Goal: Task Accomplishment & Management: Use online tool/utility

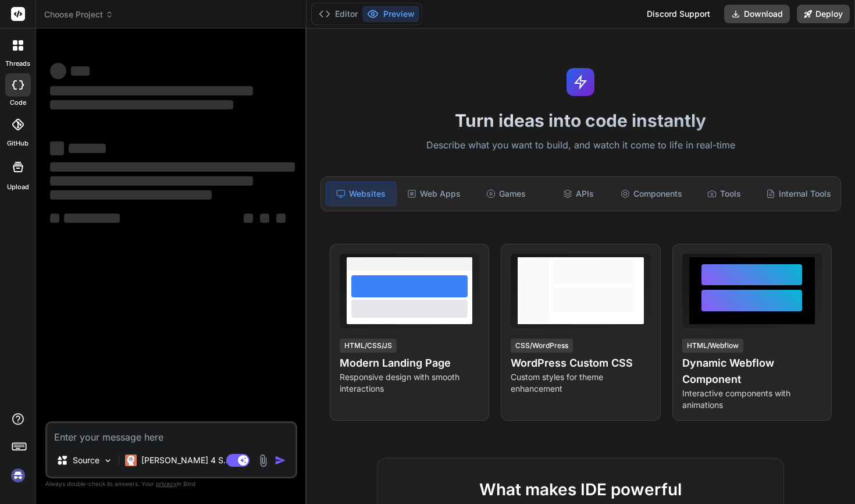
click at [15, 474] on img at bounding box center [18, 476] width 20 height 20
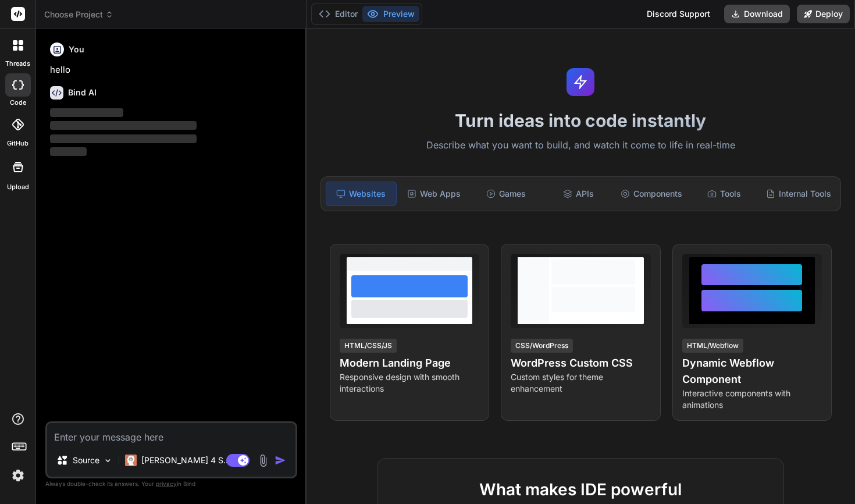
click at [94, 16] on span "Choose Project" at bounding box center [78, 15] width 69 height 12
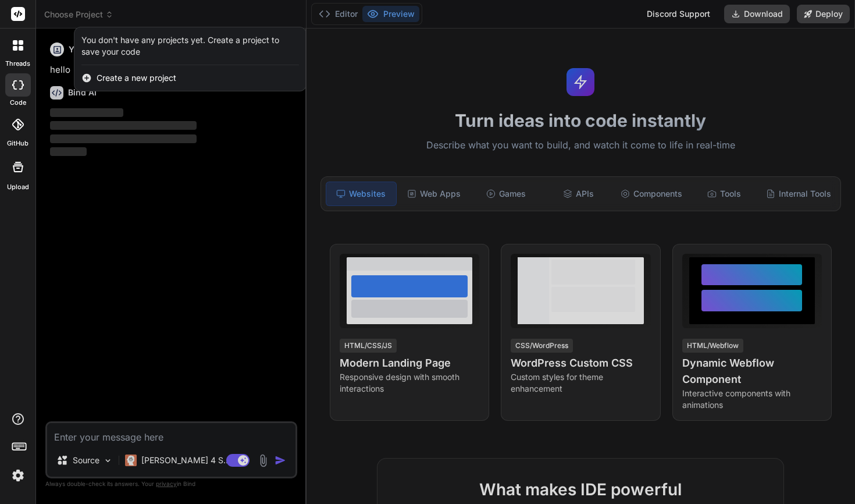
click at [94, 16] on div at bounding box center [427, 252] width 855 height 504
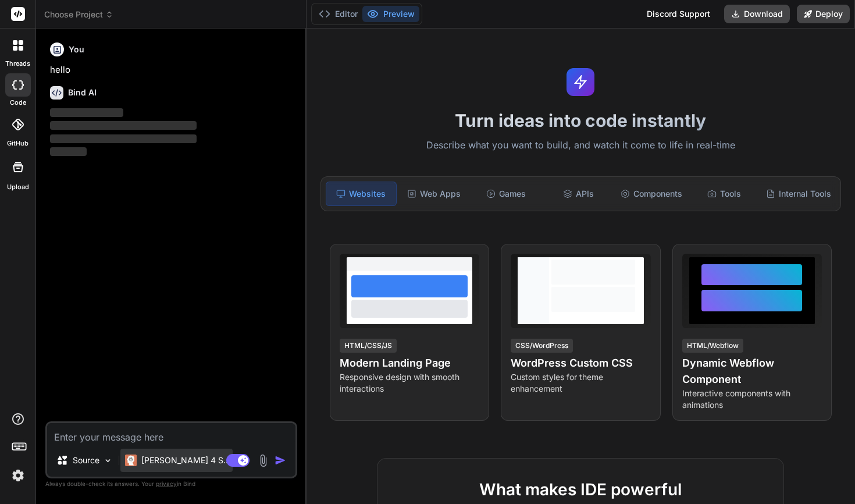
click at [151, 454] on p "[PERSON_NAME] 4 S.." at bounding box center [184, 460] width 87 height 12
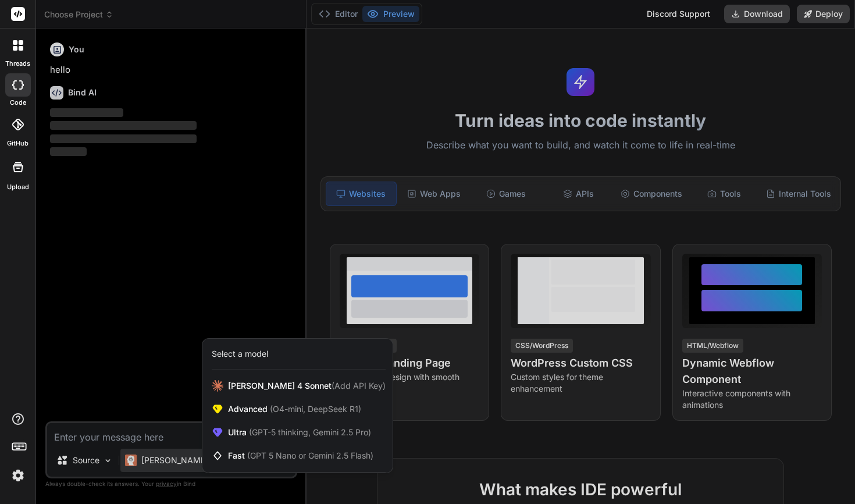
click at [158, 267] on div at bounding box center [427, 252] width 855 height 504
type textarea "x"
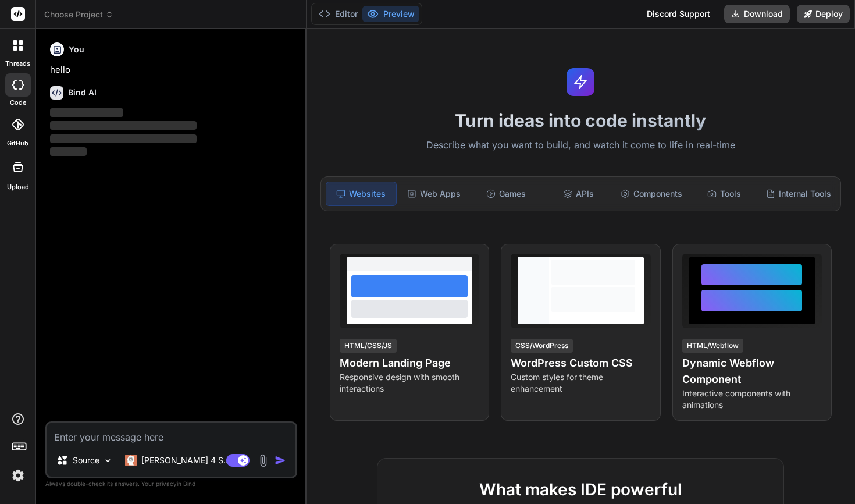
click at [86, 19] on span "Choose Project" at bounding box center [78, 15] width 69 height 12
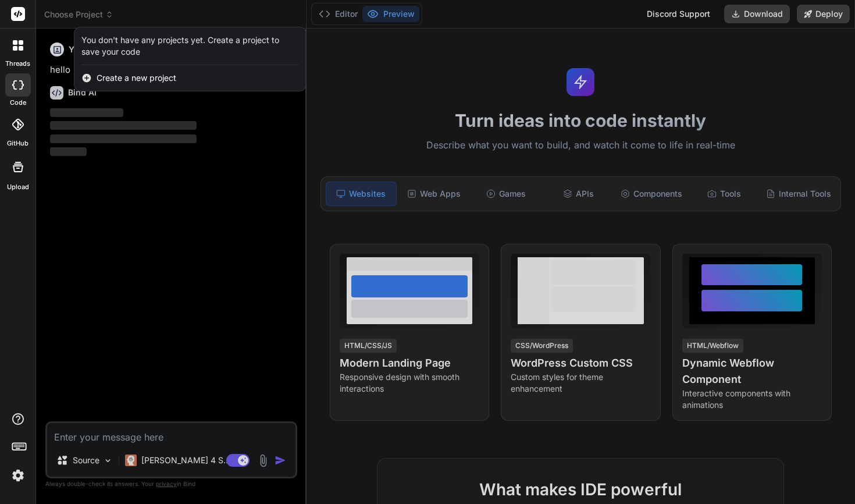
click at [105, 81] on span "Create a new project" at bounding box center [137, 78] width 80 height 12
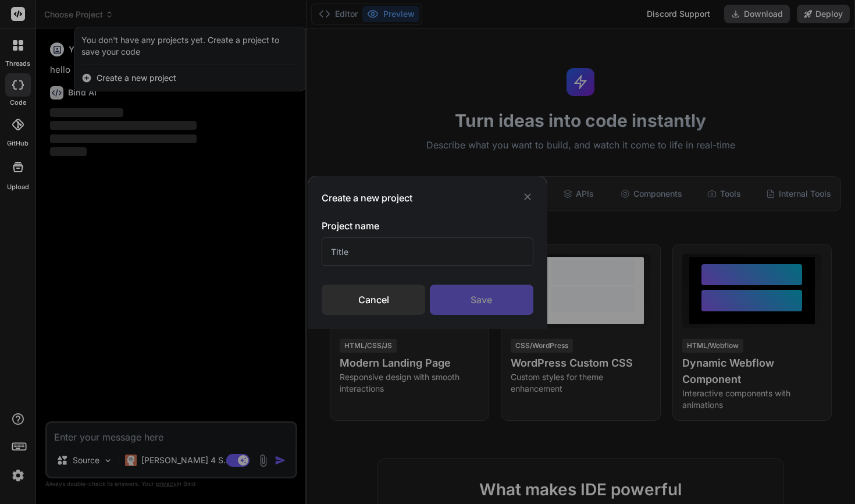
click at [336, 244] on input "text" at bounding box center [428, 251] width 212 height 29
type input "wp-ai-agent"
click at [483, 299] on div "Save" at bounding box center [482, 300] width 104 height 30
click at [127, 50] on div "Create a new project Project name wp-ai-agent Cancel Saving..." at bounding box center [427, 252] width 855 height 504
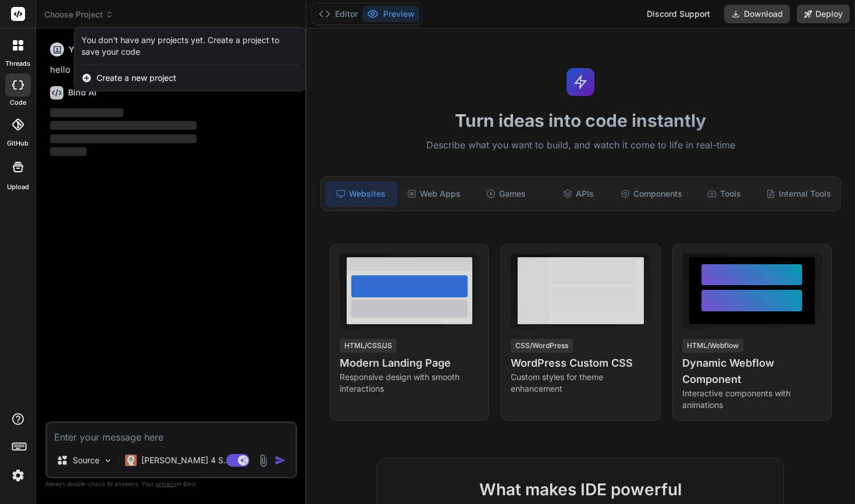
click at [107, 219] on div at bounding box center [427, 252] width 855 height 504
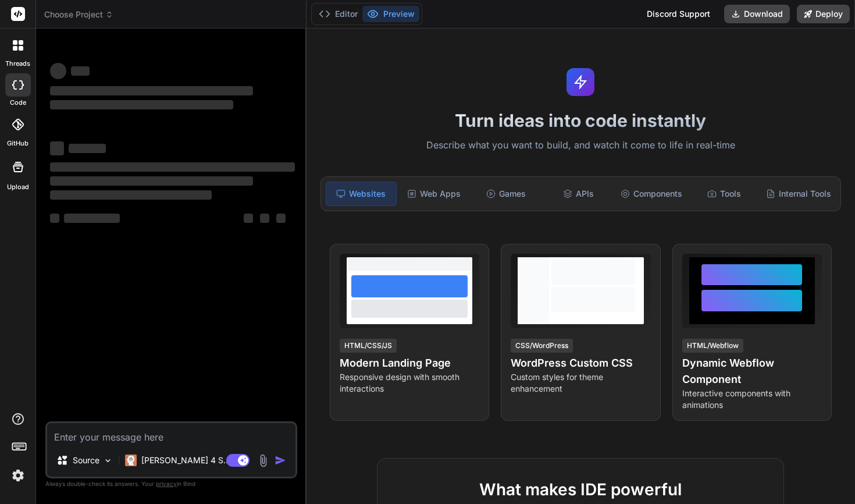
click at [19, 484] on img at bounding box center [18, 476] width 20 height 20
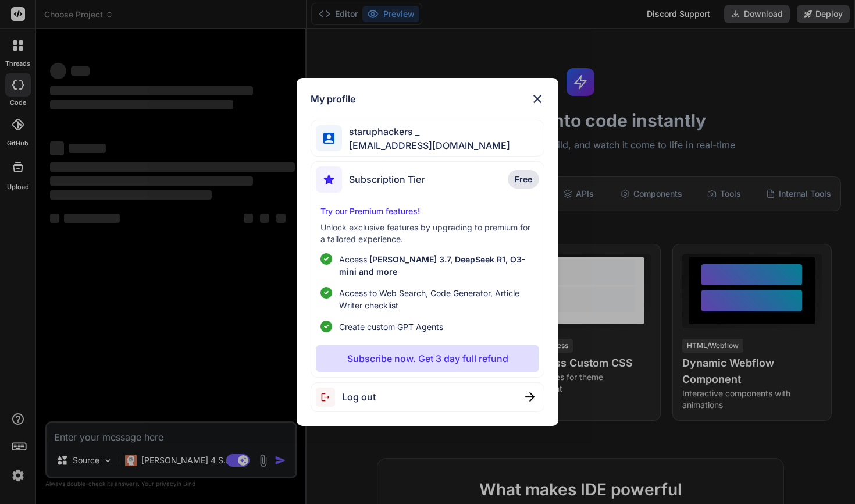
click at [400, 209] on p "Try our Premium features!" at bounding box center [428, 211] width 214 height 12
click at [407, 359] on p "Subscribe now. Get 3 day full refund" at bounding box center [427, 358] width 161 height 14
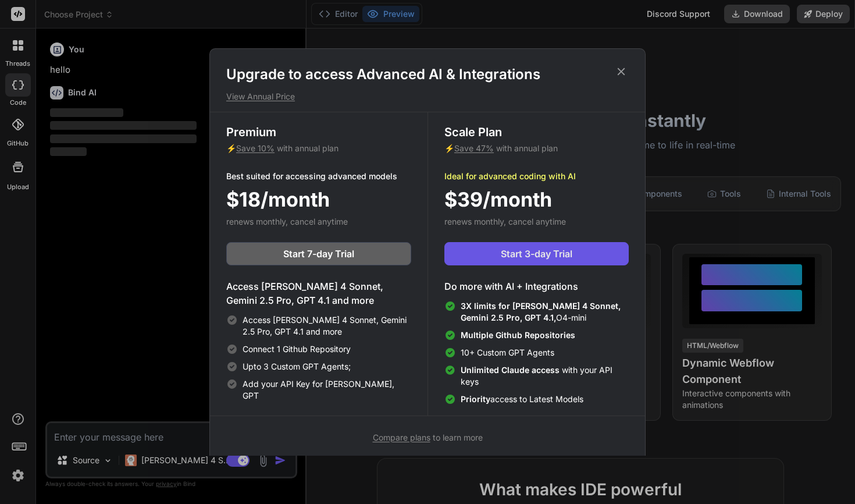
click at [535, 255] on span "Start 3-day Trial" at bounding box center [537, 254] width 72 height 14
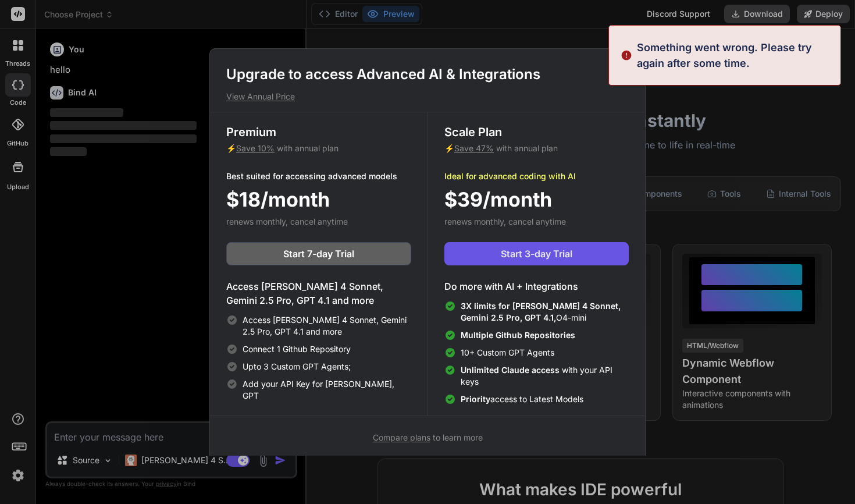
click at [535, 255] on span "Start 3-day Trial" at bounding box center [537, 254] width 72 height 14
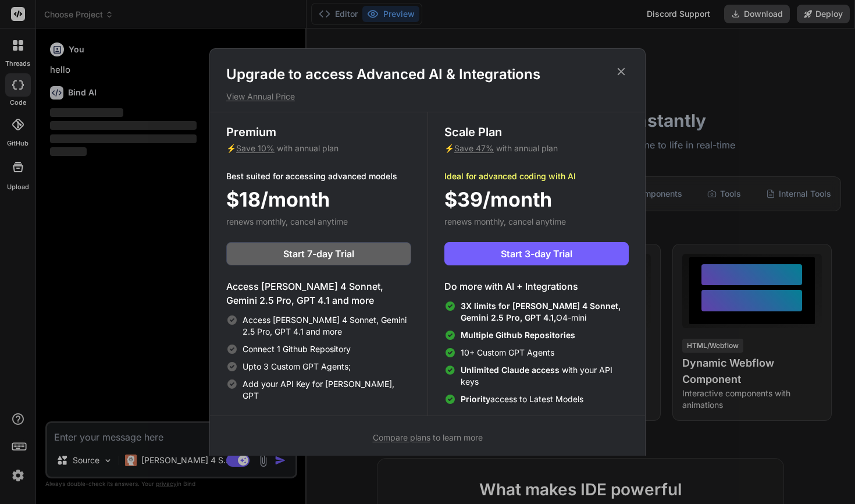
click at [621, 71] on icon at bounding box center [622, 72] width 8 height 8
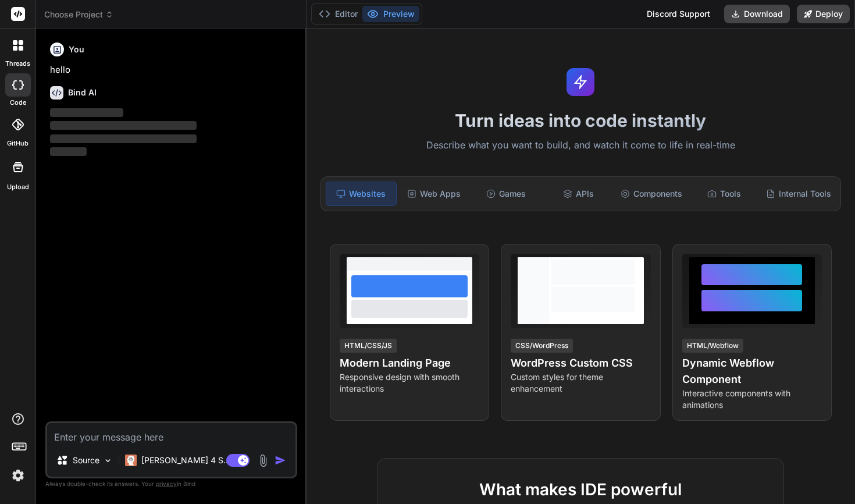
click at [20, 46] on icon at bounding box center [21, 48] width 5 height 5
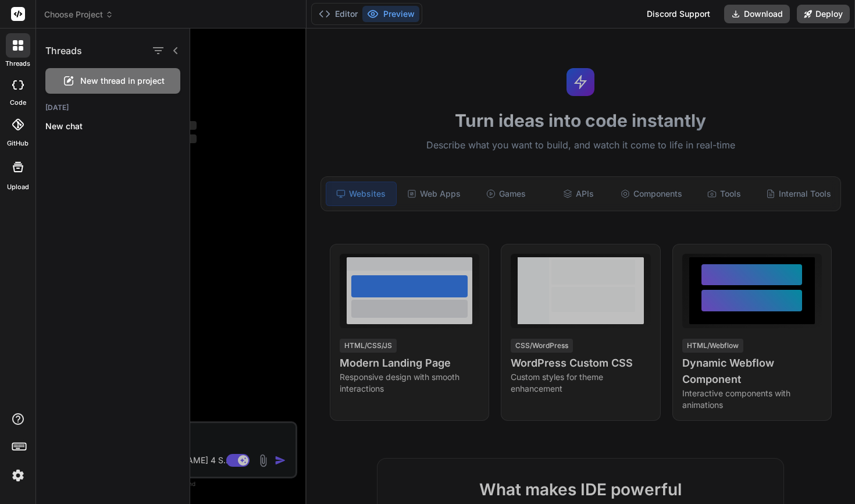
click at [20, 91] on div at bounding box center [18, 84] width 26 height 23
type textarea "x"
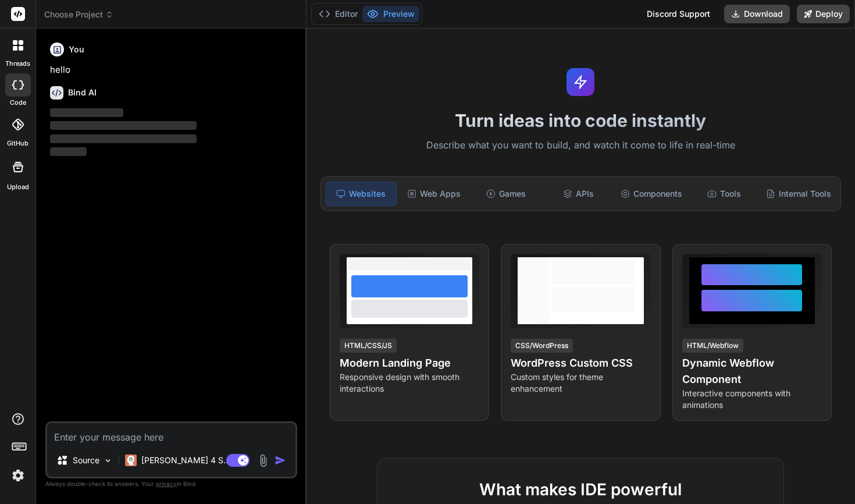
click at [15, 126] on icon at bounding box center [18, 125] width 12 height 12
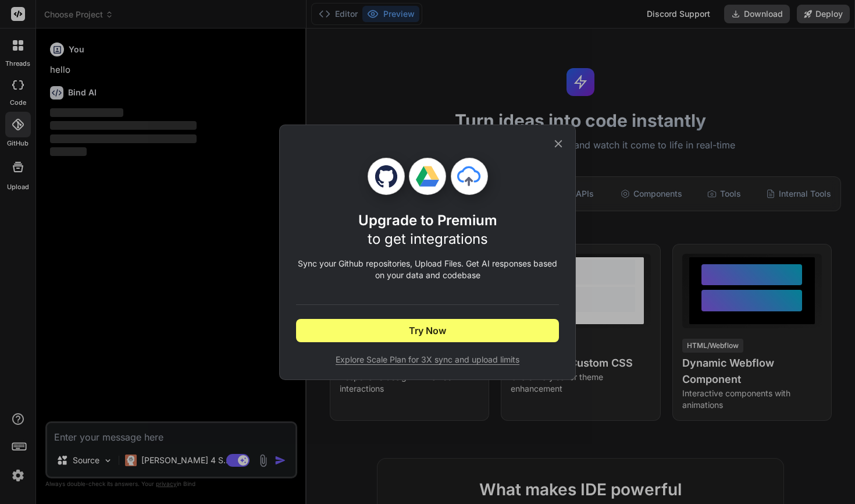
click at [557, 141] on icon at bounding box center [558, 143] width 13 height 13
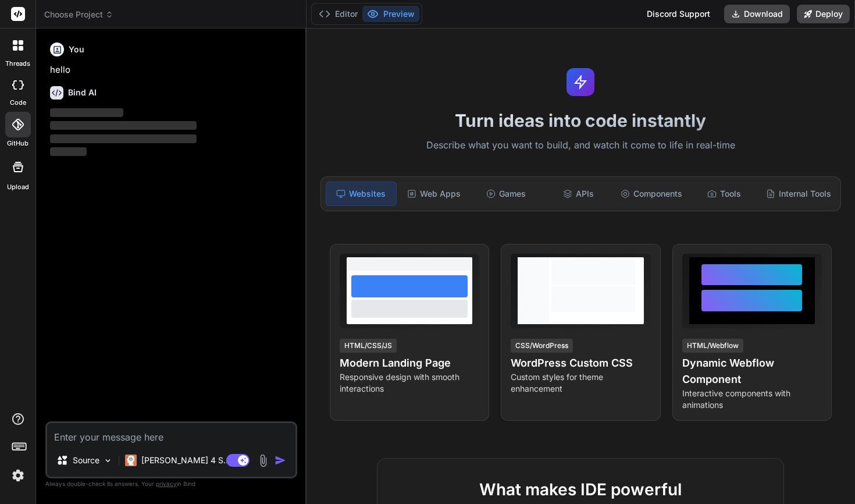
click at [22, 481] on img at bounding box center [18, 476] width 20 height 20
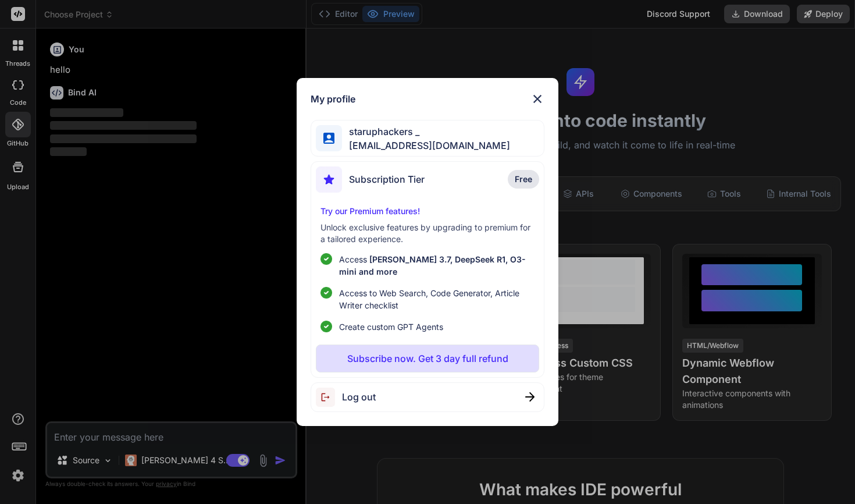
click at [373, 363] on p "Subscribe now. Get 3 day full refund" at bounding box center [427, 358] width 161 height 14
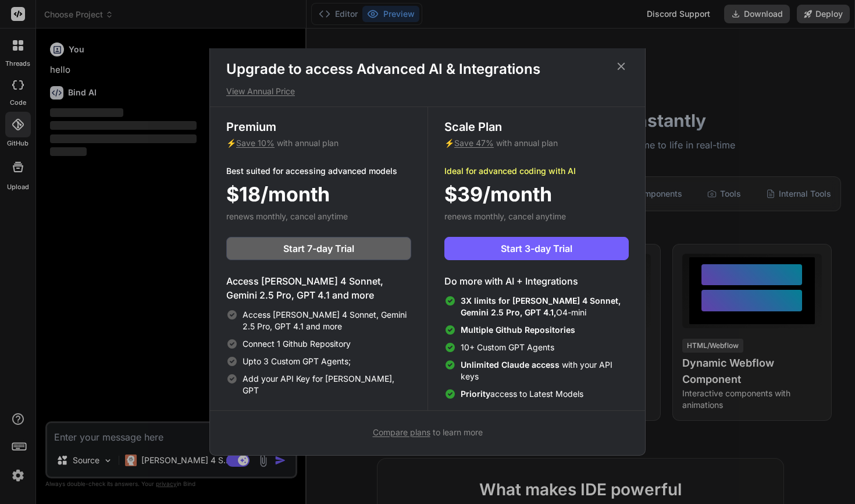
scroll to position [5, 0]
click at [395, 432] on span "Compare plans" at bounding box center [402, 432] width 58 height 10
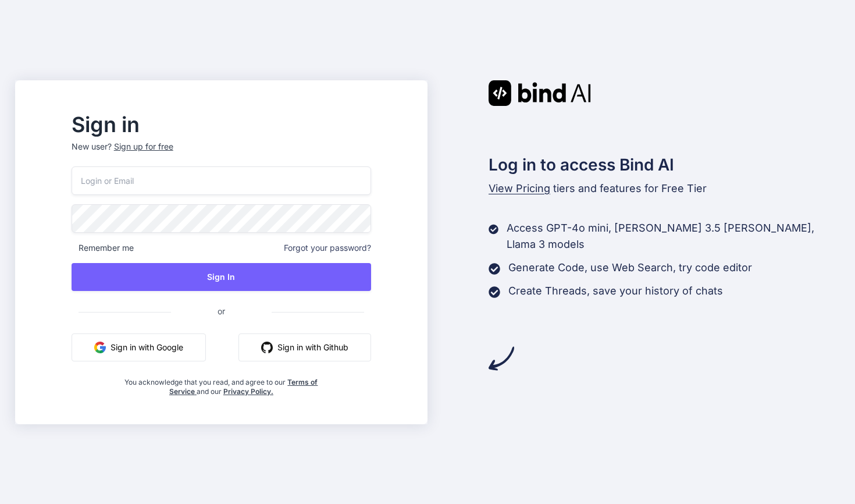
click at [305, 350] on button "Sign in with Github" at bounding box center [305, 347] width 133 height 28
click at [324, 347] on button "Sign in with Github" at bounding box center [305, 347] width 133 height 28
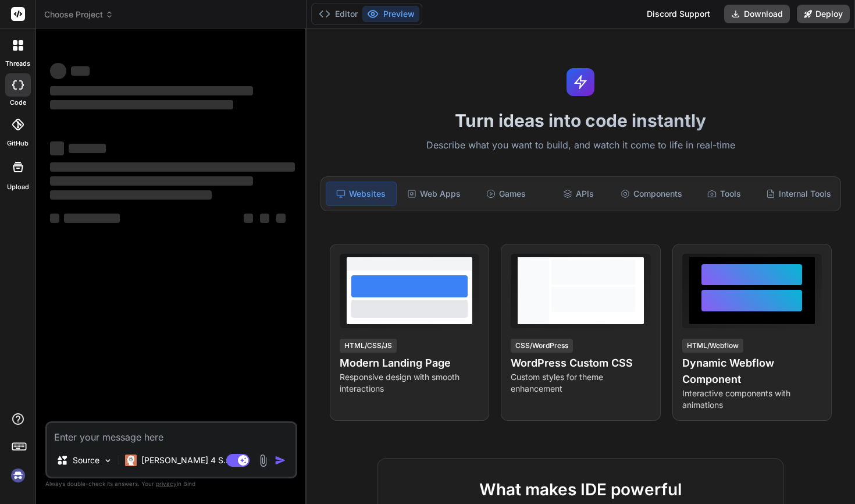
click at [20, 474] on img at bounding box center [18, 476] width 20 height 20
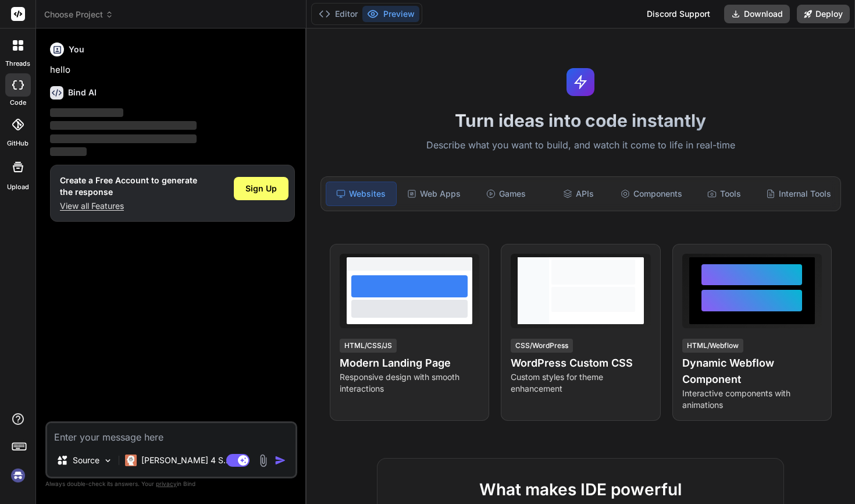
type textarea "x"
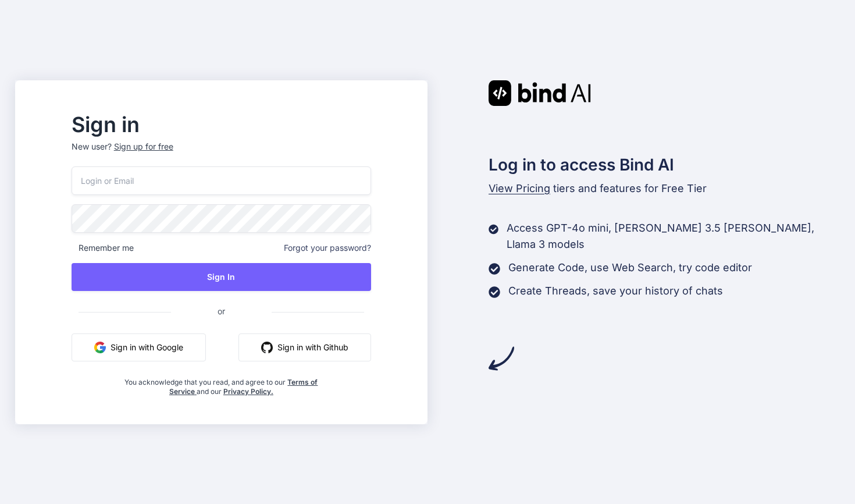
click at [637, 69] on div "Sign in New user? Sign up for free Remember me Forgot your password? Sign In or…" at bounding box center [427, 252] width 855 height 504
